Goal: Task Accomplishment & Management: Use online tool/utility

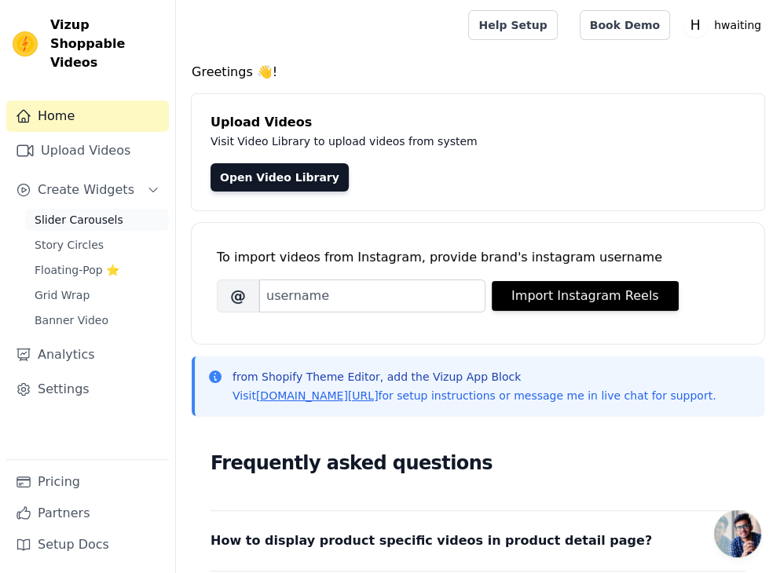
click at [132, 209] on link "Slider Carousels" at bounding box center [97, 220] width 144 height 22
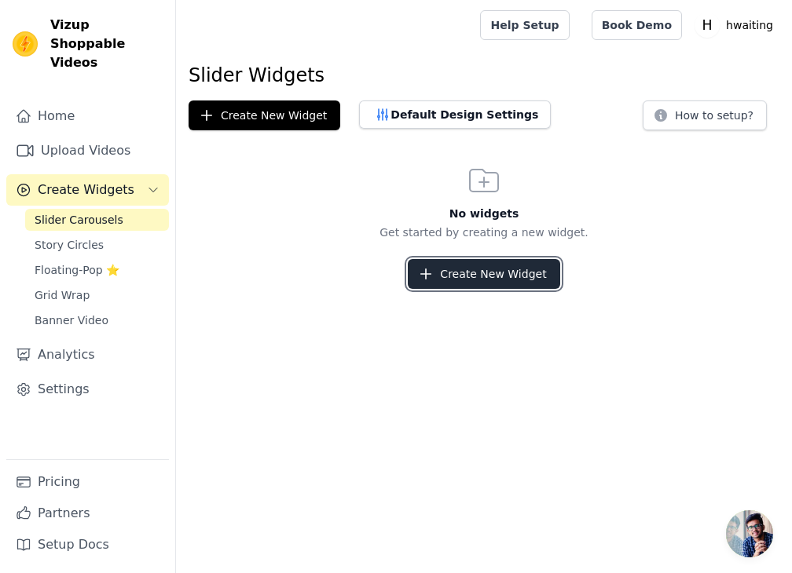
click at [548, 278] on button "Create New Widget" at bounding box center [484, 274] width 152 height 30
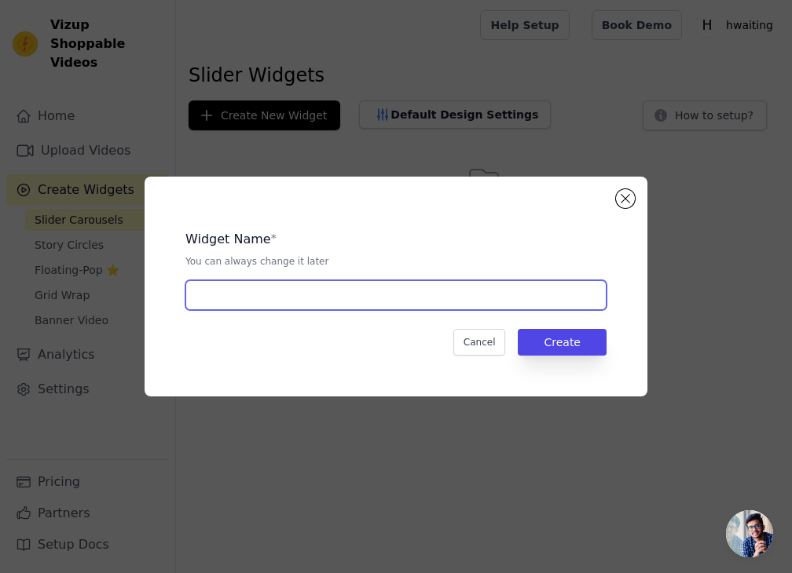
click at [594, 300] on input "text" at bounding box center [395, 295] width 421 height 30
type input "banners"
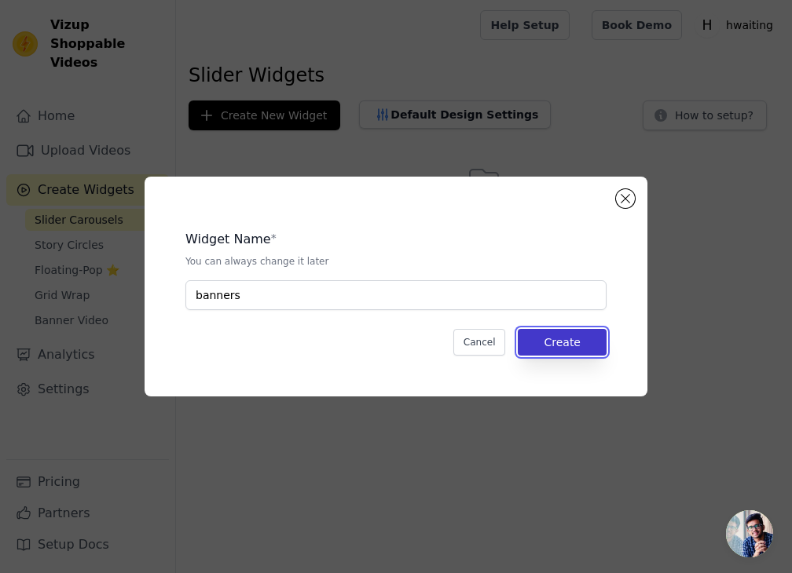
click at [603, 344] on button "Create" at bounding box center [562, 342] width 89 height 27
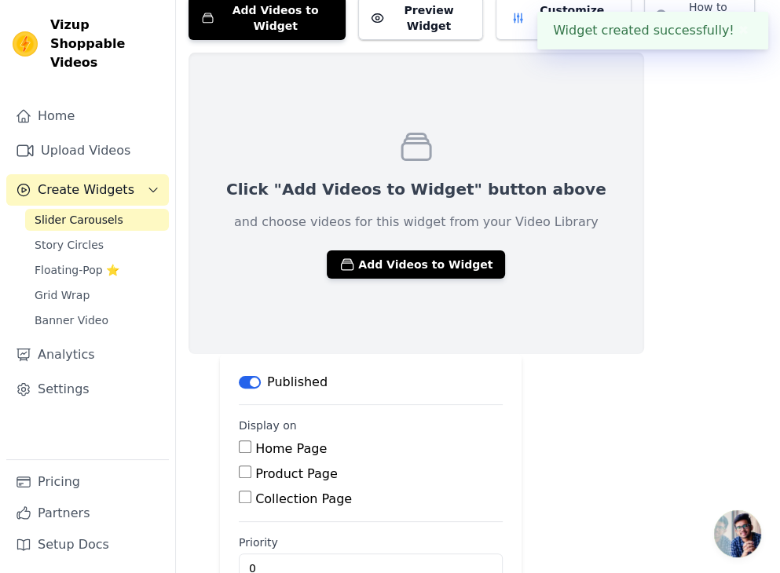
scroll to position [131, 0]
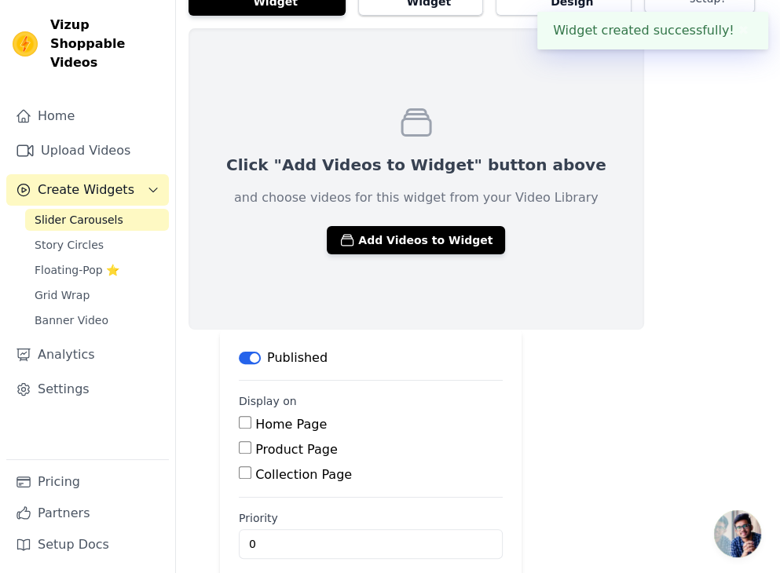
click at [244, 416] on input "Home Page" at bounding box center [245, 422] width 13 height 13
checkbox input "true"
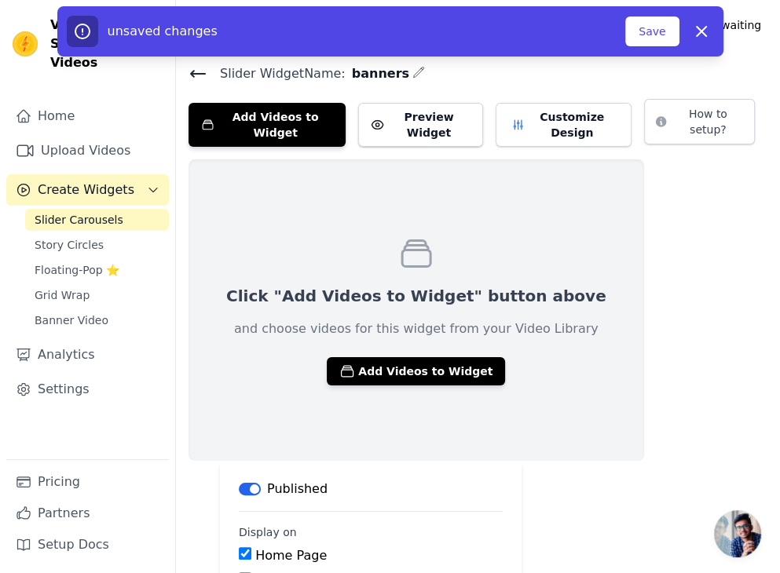
scroll to position [0, 0]
click at [661, 33] on button "Save" at bounding box center [651, 31] width 53 height 30
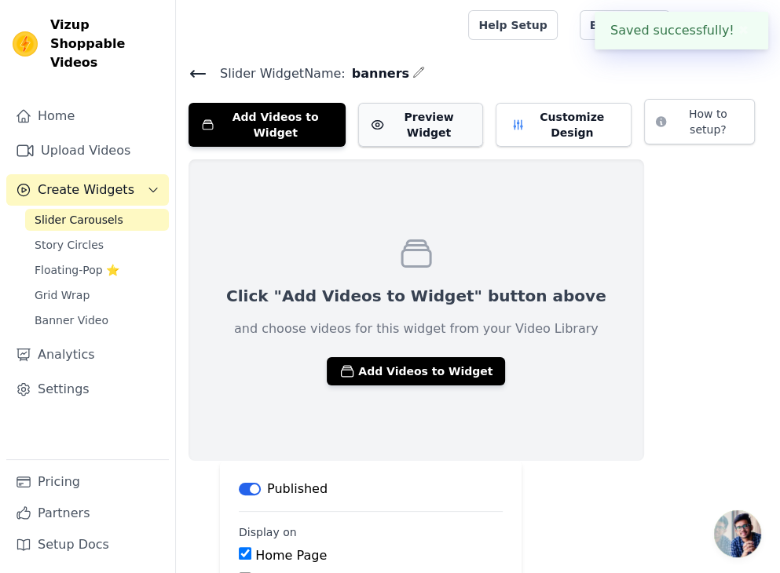
click at [467, 114] on button "Preview Widget" at bounding box center [420, 125] width 125 height 44
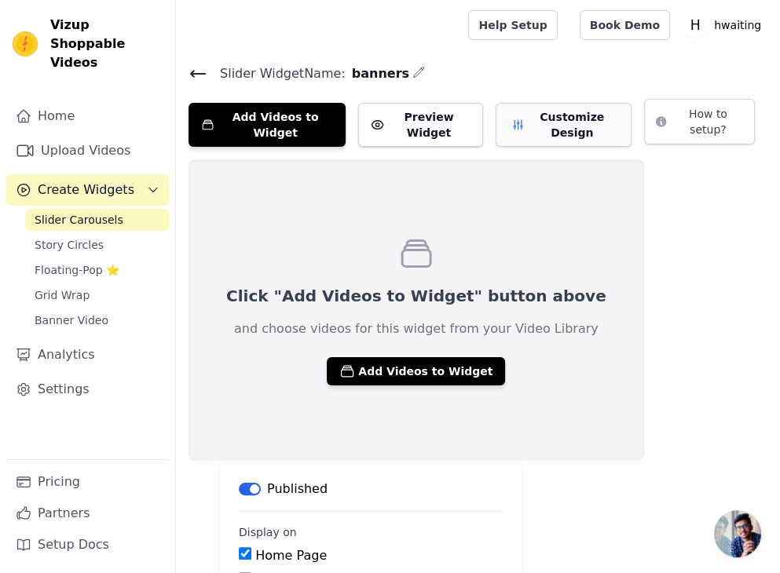
click at [617, 120] on button "Customize Design" at bounding box center [564, 125] width 137 height 44
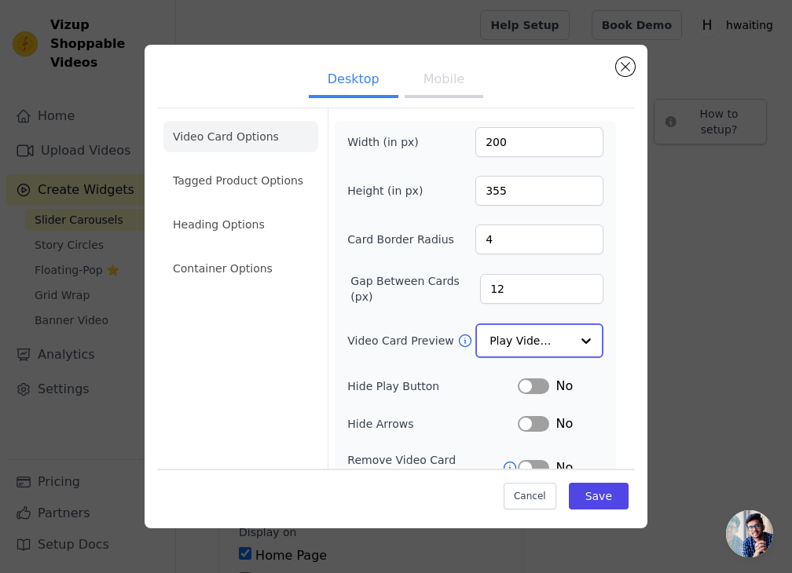
click at [587, 339] on div at bounding box center [585, 340] width 31 height 31
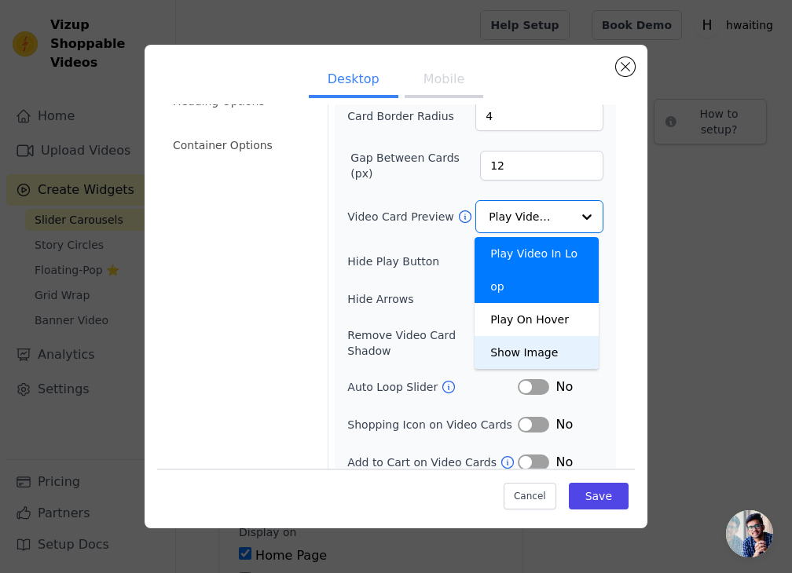
scroll to position [123, 0]
click at [602, 390] on div "Width (in px) 200 Height (in px) 355 Card Border Radius 4 Gap Between Cards (px…" at bounding box center [475, 238] width 281 height 481
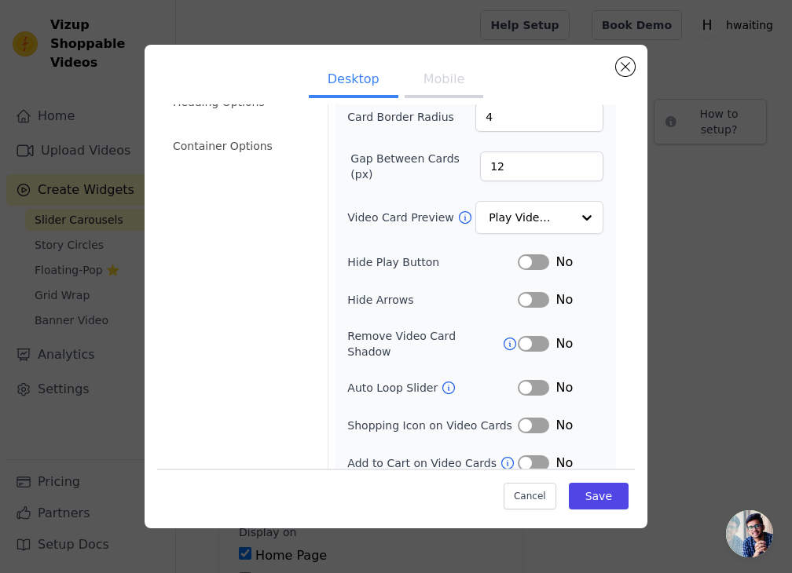
click at [502, 336] on icon at bounding box center [510, 344] width 16 height 16
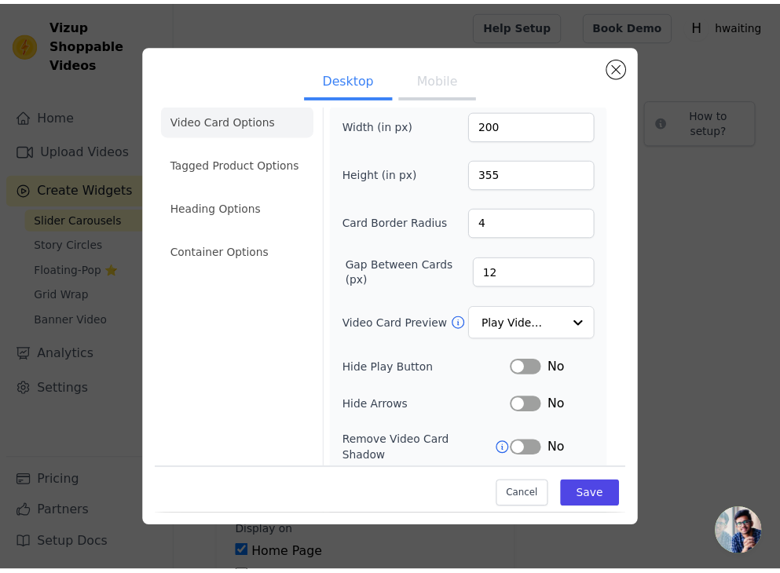
scroll to position [0, 0]
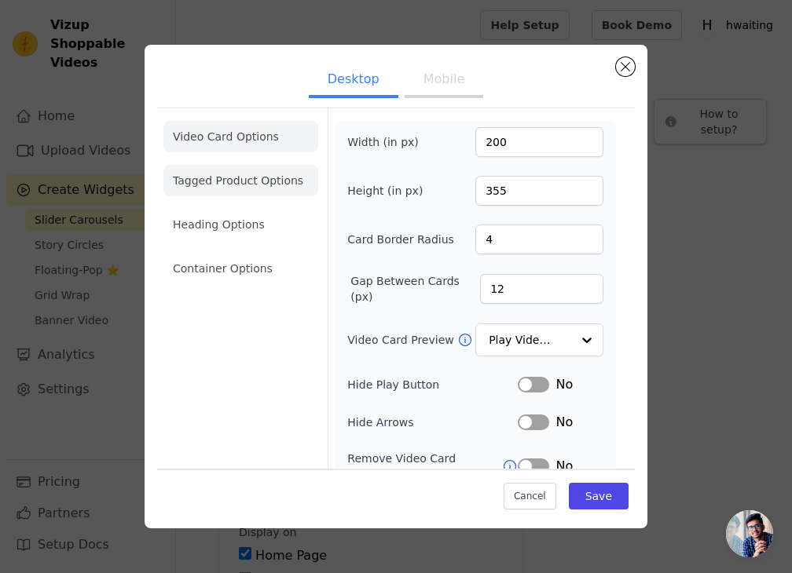
click at [306, 253] on li "Tagged Product Options" at bounding box center [240, 268] width 155 height 31
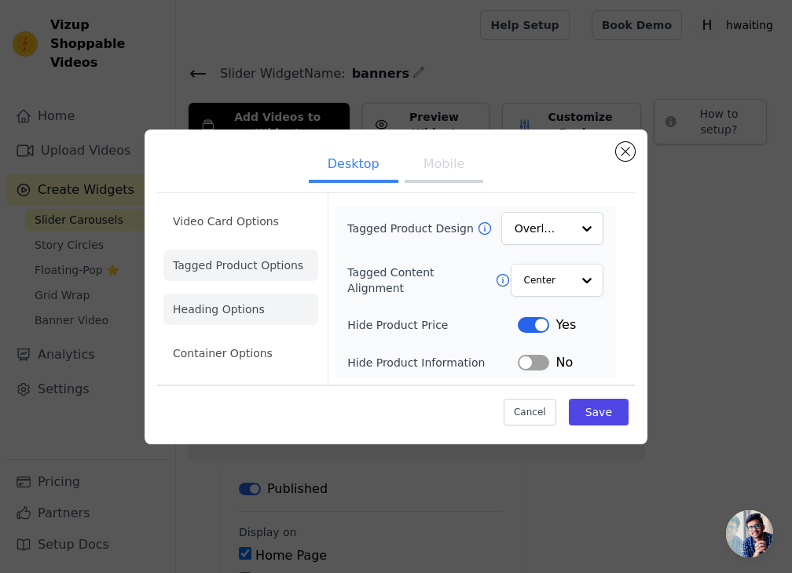
click at [306, 306] on li "Heading Options" at bounding box center [240, 309] width 155 height 31
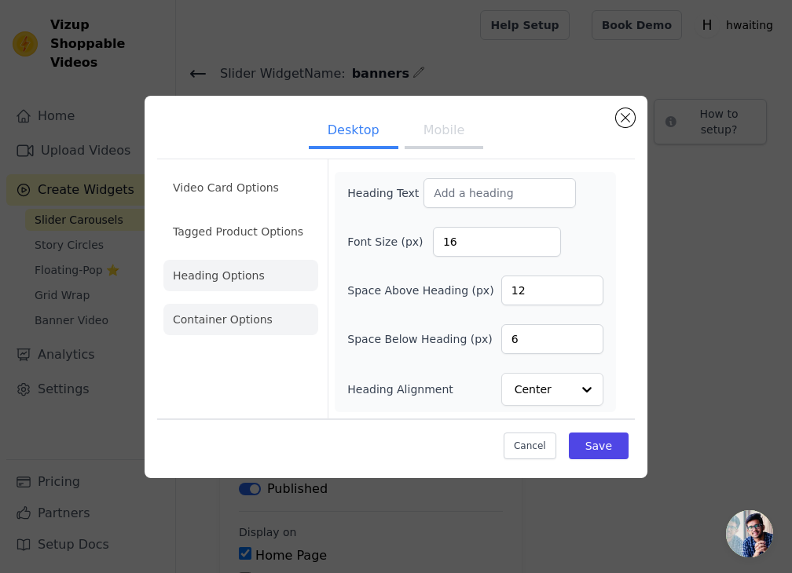
click at [291, 308] on li "Container Options" at bounding box center [240, 319] width 155 height 31
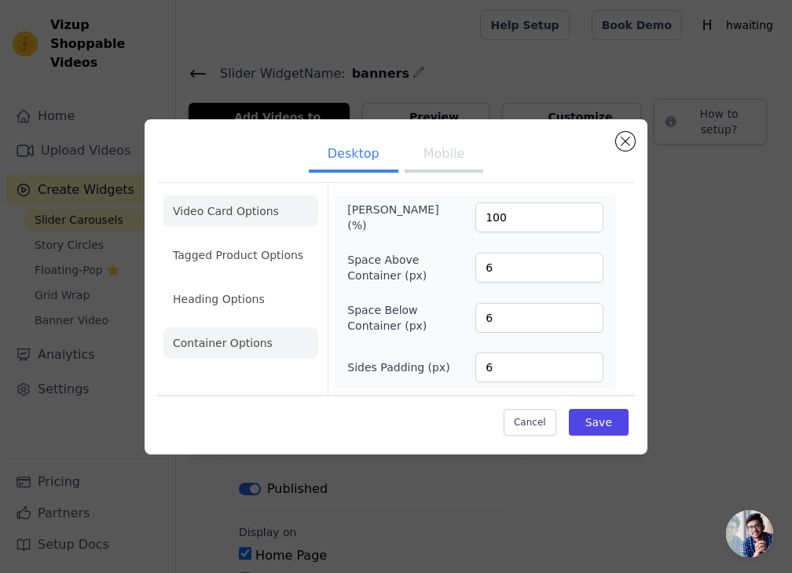
click at [302, 240] on li "Video Card Options" at bounding box center [240, 255] width 155 height 31
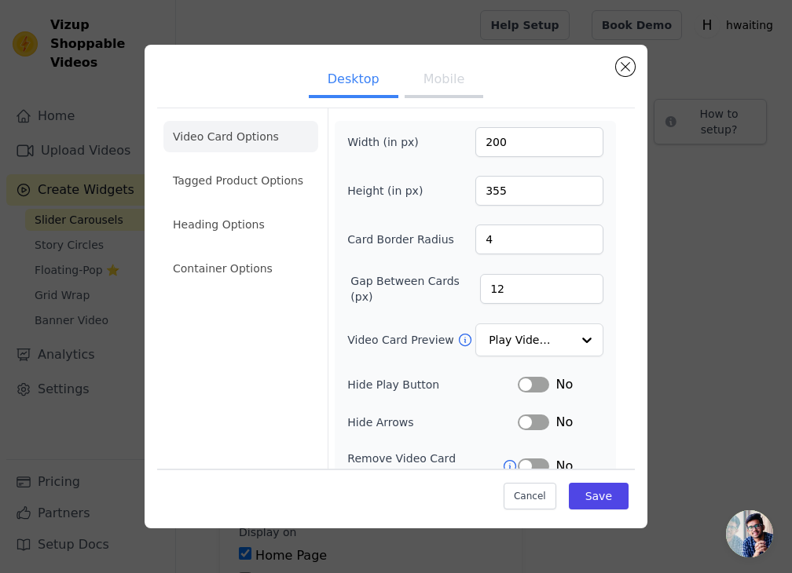
click at [459, 89] on button "Mobile" at bounding box center [443, 81] width 79 height 35
click at [364, 89] on button "Desktop" at bounding box center [354, 81] width 90 height 35
click at [606, 500] on button "Save" at bounding box center [599, 496] width 60 height 27
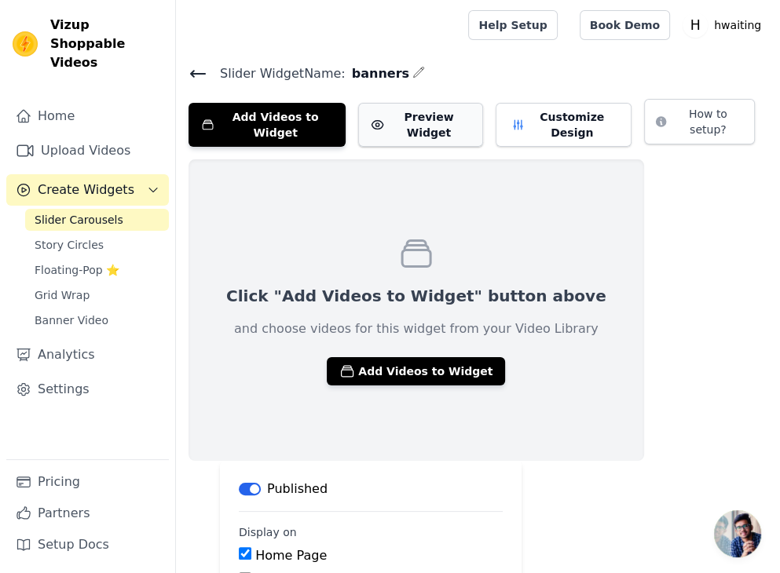
click at [459, 117] on button "Preview Widget" at bounding box center [420, 125] width 125 height 44
click at [736, 117] on button "How to setup?" at bounding box center [699, 122] width 111 height 46
click at [496, 406] on div "Click "Add Videos to Widget" button above and choose videos for this widget fro…" at bounding box center [417, 310] width 456 height 302
click at [461, 363] on button "Add Videos to Widget" at bounding box center [416, 371] width 178 height 28
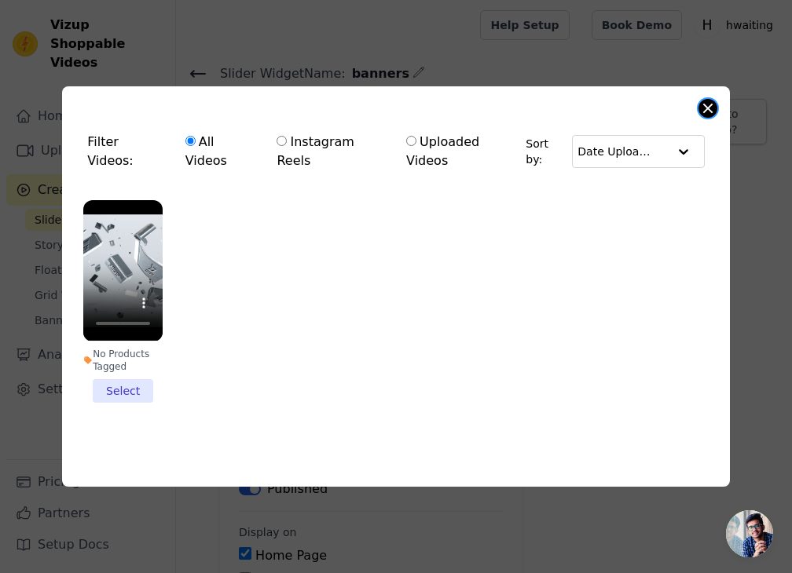
click at [705, 110] on button "Close modal" at bounding box center [707, 108] width 19 height 19
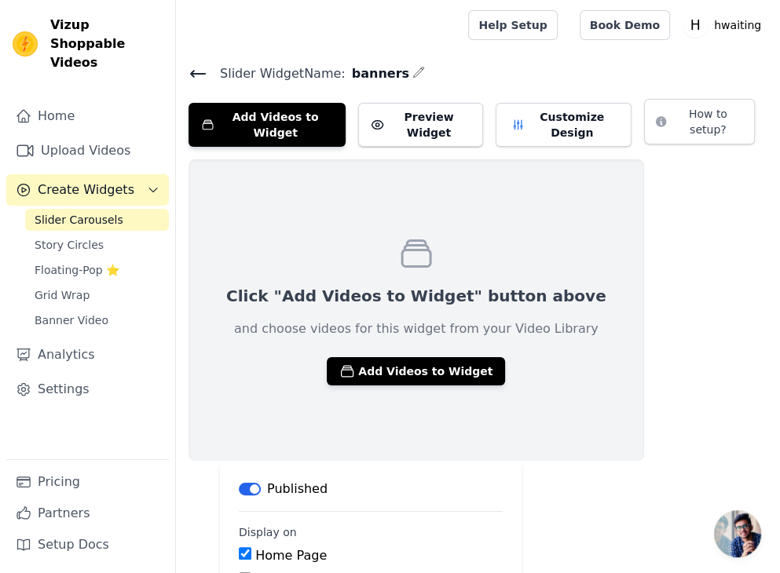
click at [200, 75] on icon at bounding box center [198, 73] width 19 height 19
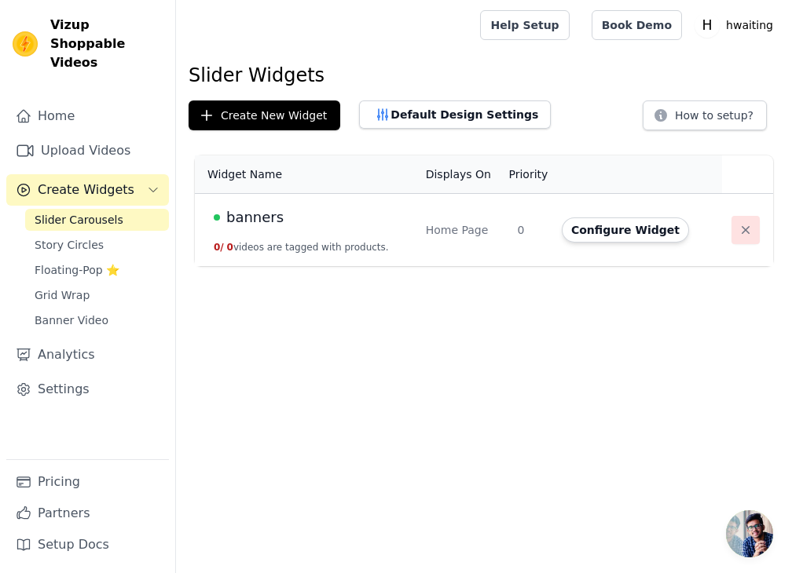
click at [738, 218] on button "button" at bounding box center [745, 230] width 28 height 28
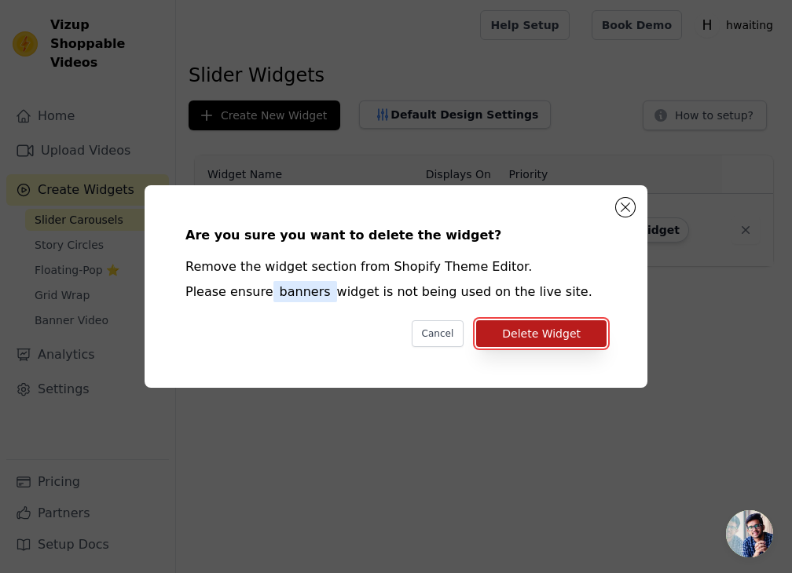
click at [591, 339] on button "Delete Widget" at bounding box center [541, 333] width 130 height 27
